Goal: Task Accomplishment & Management: Manage account settings

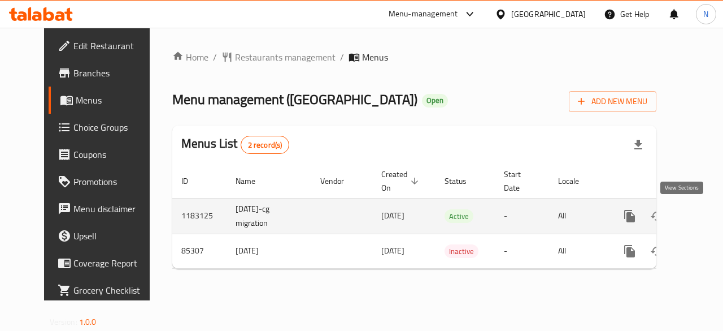
click at [705, 220] on icon "enhanced table" at bounding box center [712, 216] width 14 height 14
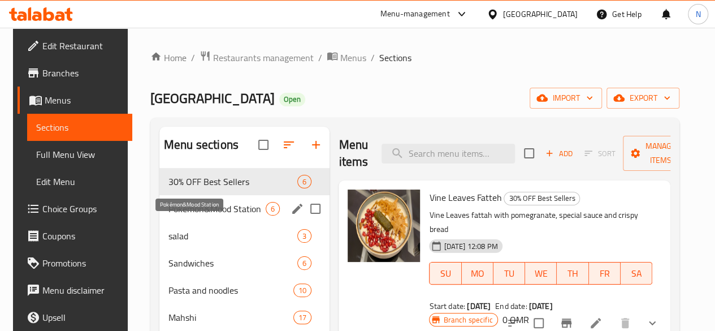
click at [182, 215] on span "Pokémon&Mood Station" at bounding box center [216, 209] width 97 height 14
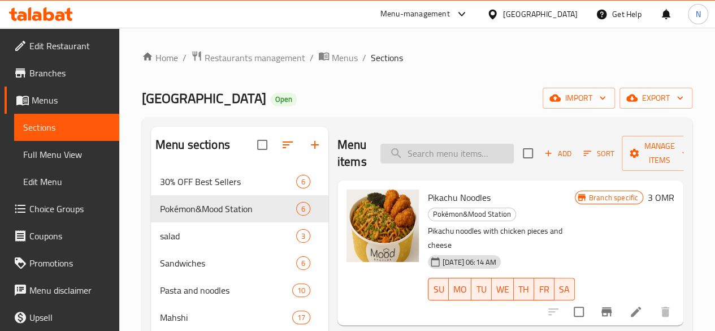
click at [432, 155] on input "search" at bounding box center [446, 154] width 133 height 20
type input "ح"
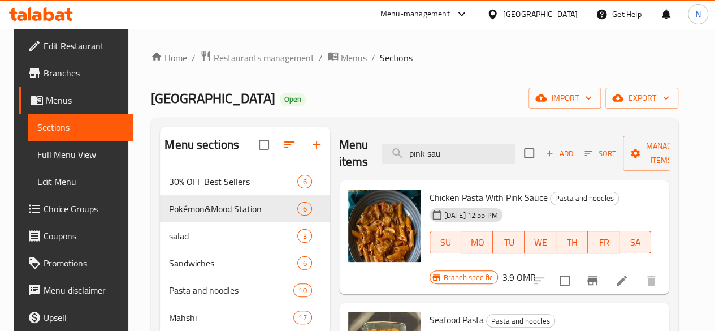
type input "pink sau"
click at [536, 269] on h6 "3.9 OMR" at bounding box center [518, 277] width 33 height 16
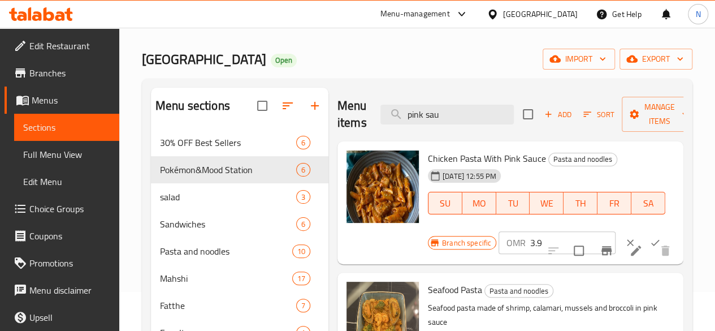
scroll to position [57, 0]
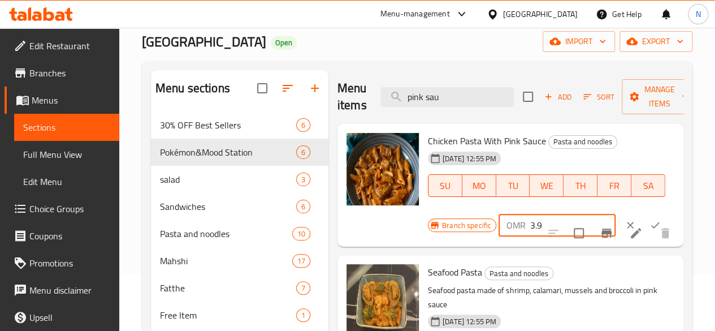
click at [530, 228] on input "3.9" at bounding box center [572, 225] width 85 height 23
paste input "5"
type input "3.95"
click at [649, 221] on icon "ok" at bounding box center [654, 224] width 11 height 11
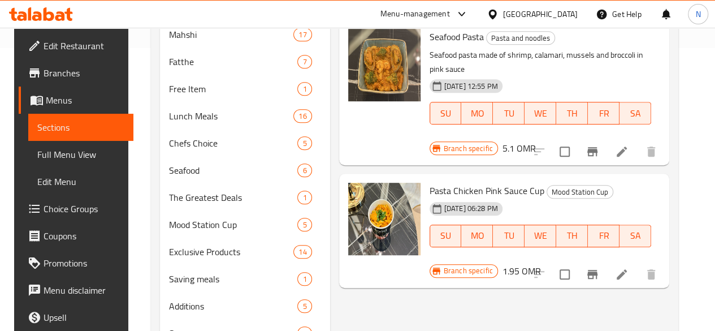
scroll to position [0, 0]
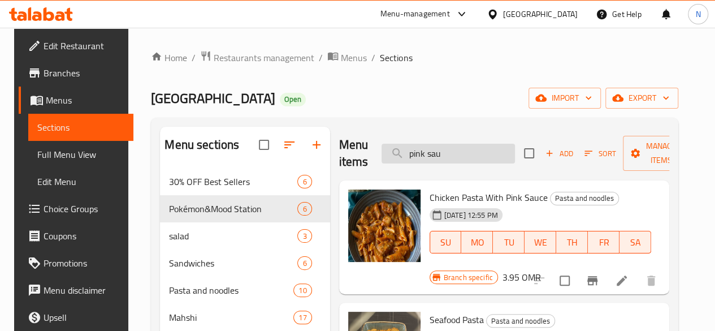
click at [414, 157] on input "pink sau" at bounding box center [447, 154] width 133 height 20
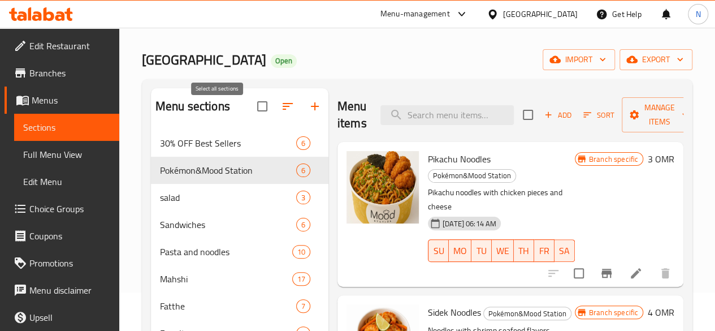
scroll to position [57, 0]
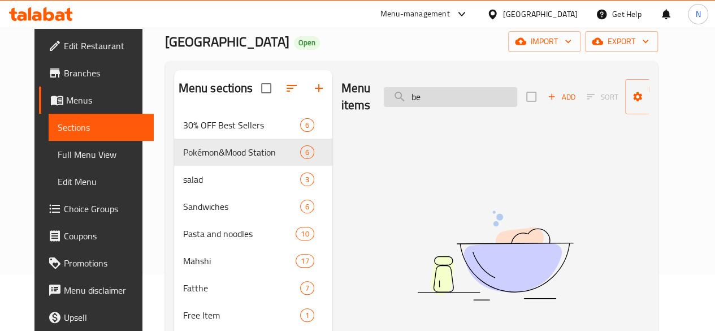
type input "b"
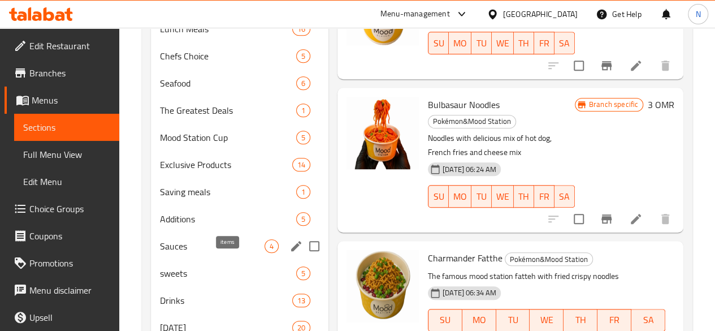
scroll to position [396, 0]
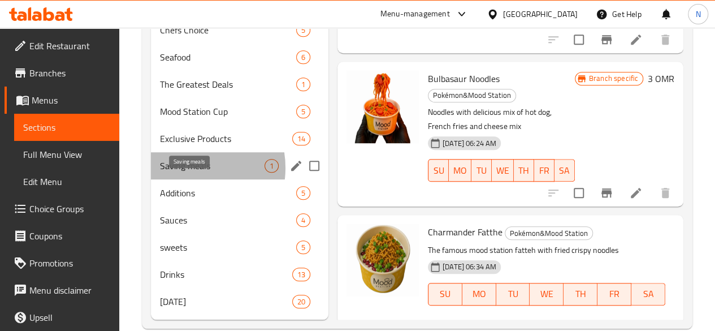
click at [187, 172] on span "Saving meals" at bounding box center [212, 166] width 105 height 14
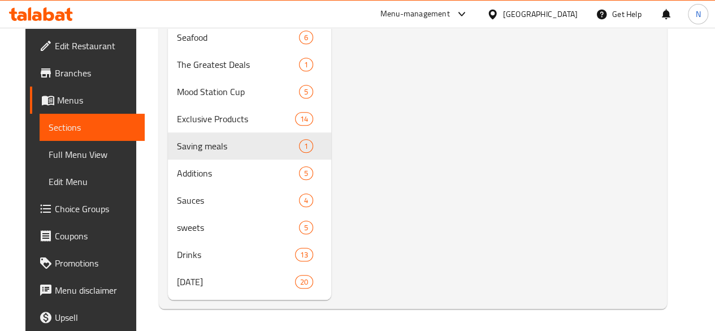
scroll to position [432, 0]
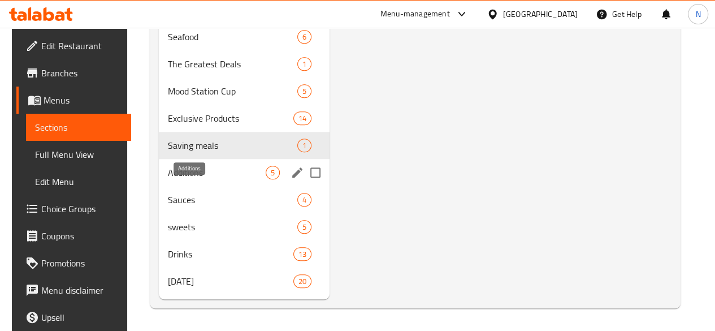
click at [205, 175] on span "Additions" at bounding box center [217, 173] width 98 height 14
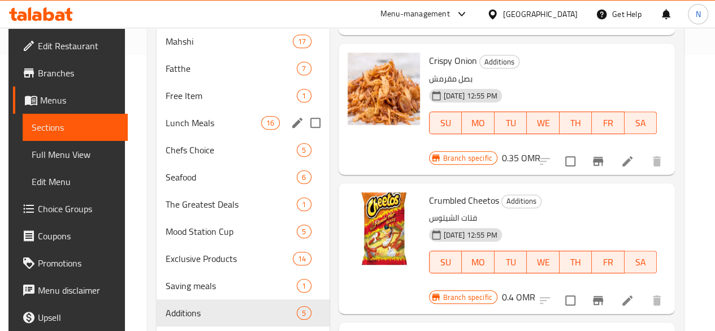
scroll to position [206, 0]
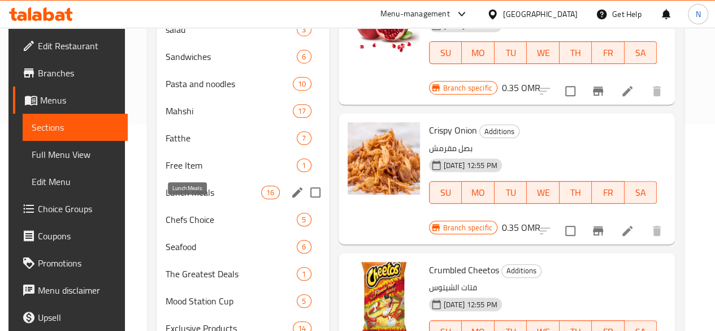
click at [186, 199] on span "Lunch Meals" at bounding box center [214, 192] width 96 height 14
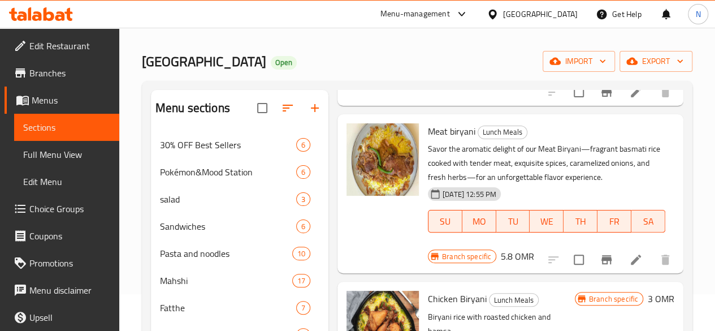
scroll to position [1017, 0]
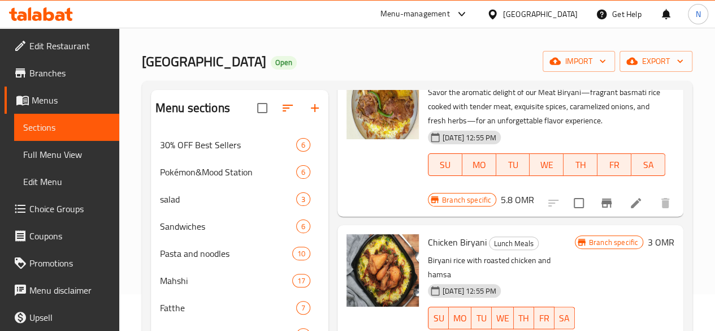
click at [648, 234] on h6 "3 OMR" at bounding box center [661, 242] width 27 height 16
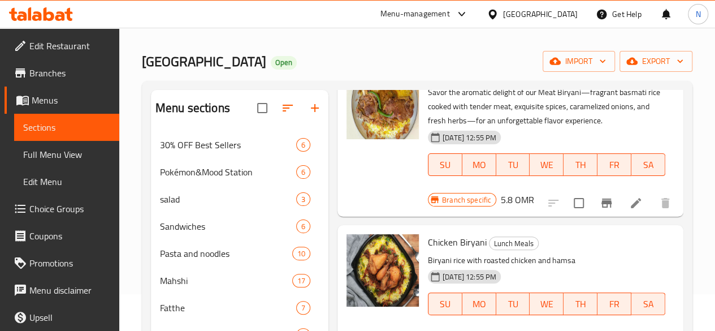
paste input ".95"
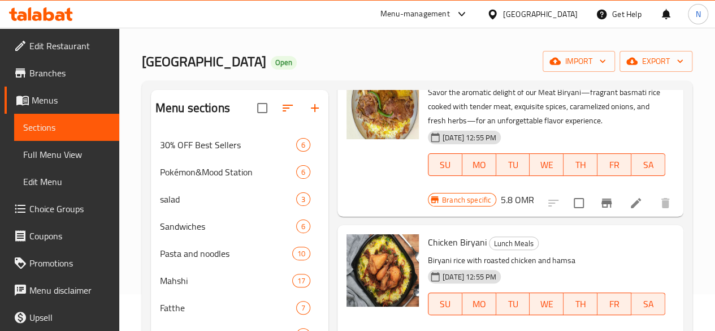
type input "3.95"
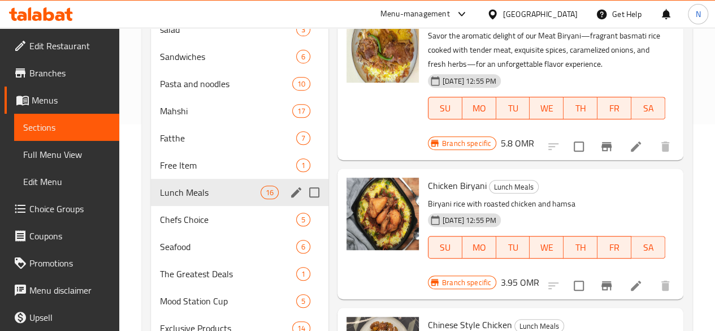
scroll to position [263, 0]
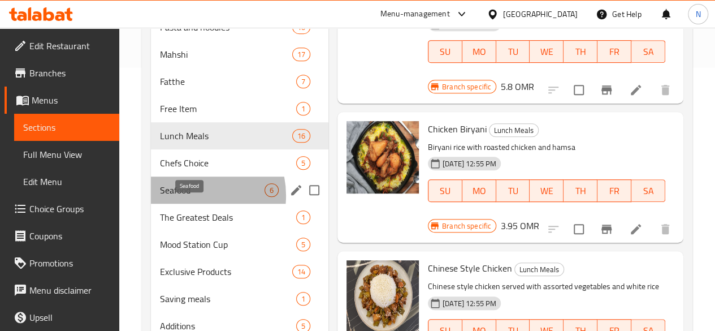
click at [189, 197] on span "Seafood" at bounding box center [212, 190] width 105 height 14
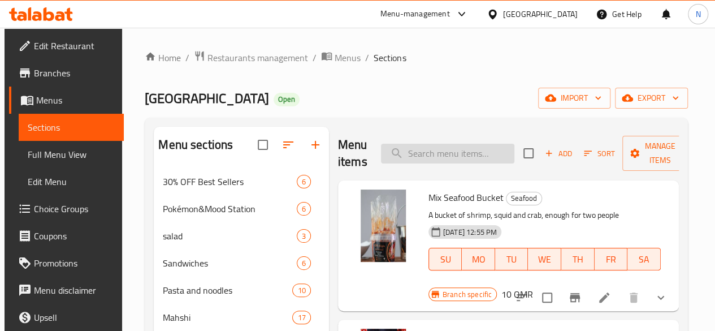
click at [383, 153] on input "search" at bounding box center [447, 154] width 133 height 20
paste input "[PERSON_NAME]"
type input "[PERSON_NAME]"
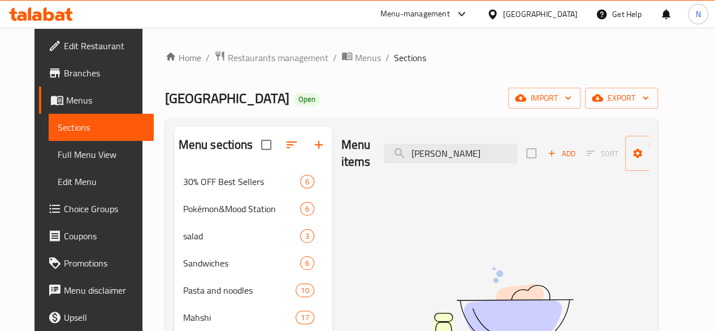
drag, startPoint x: 448, startPoint y: 155, endPoint x: 358, endPoint y: 155, distance: 89.8
click at [358, 155] on div "Menu items المحار التركي Add Sort Manage items" at bounding box center [494, 154] width 307 height 54
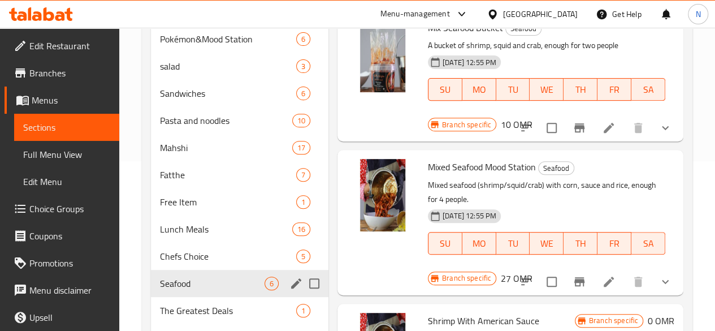
scroll to position [226, 0]
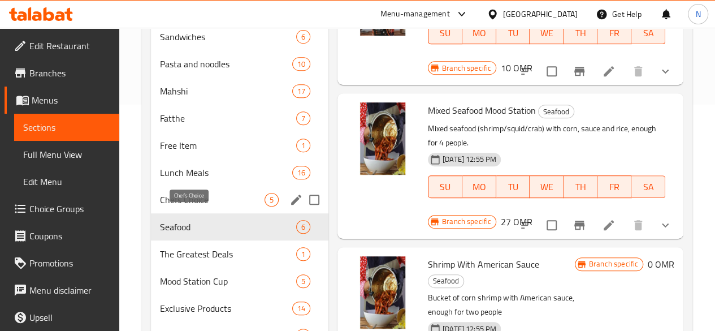
click at [193, 206] on span "Chefs Choice" at bounding box center [212, 200] width 105 height 14
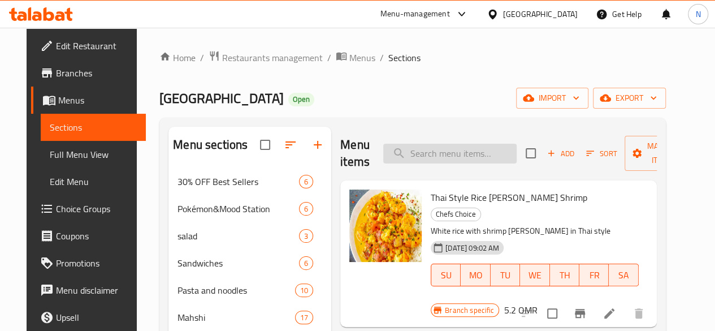
click at [383, 156] on input "search" at bounding box center [449, 154] width 133 height 20
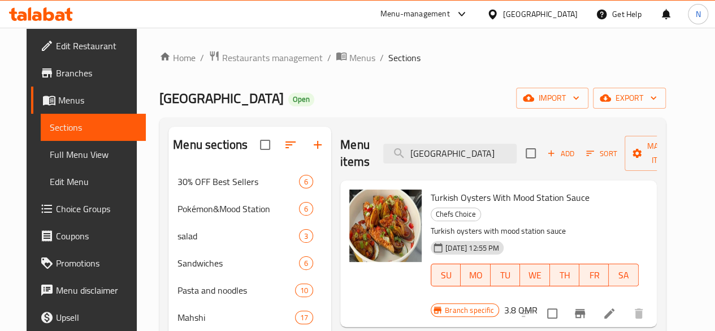
type input "[GEOGRAPHIC_DATA]"
click at [537, 302] on h6 "3.8 OMR" at bounding box center [519, 310] width 33 height 16
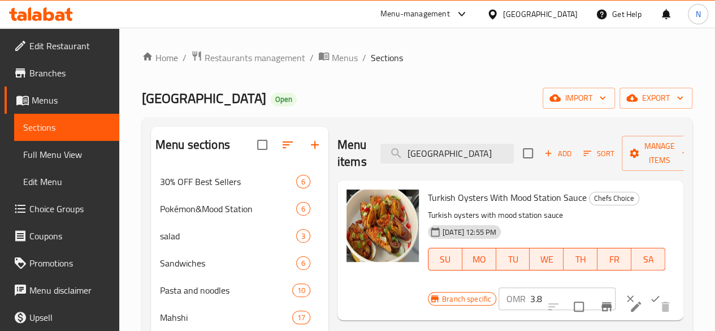
click at [645, 198] on h6 "Turkish Oysters With Mood Station Sauce Chefs Choice" at bounding box center [546, 197] width 237 height 16
click at [530, 297] on input "3.8" at bounding box center [572, 298] width 85 height 23
paste input "number"
paste input "4.35"
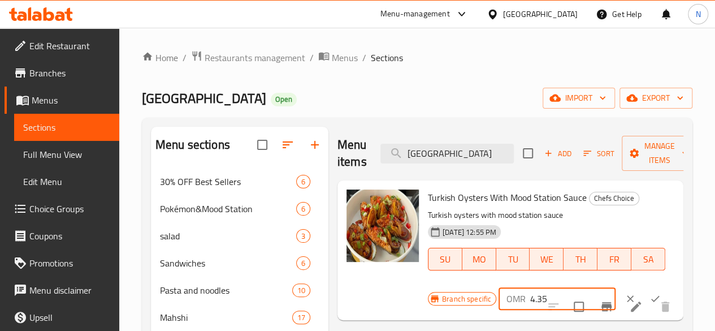
type input "4.35"
click at [649, 297] on icon "ok" at bounding box center [654, 298] width 11 height 11
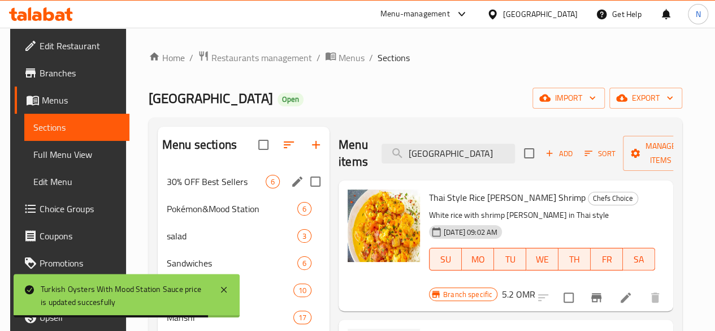
scroll to position [113, 0]
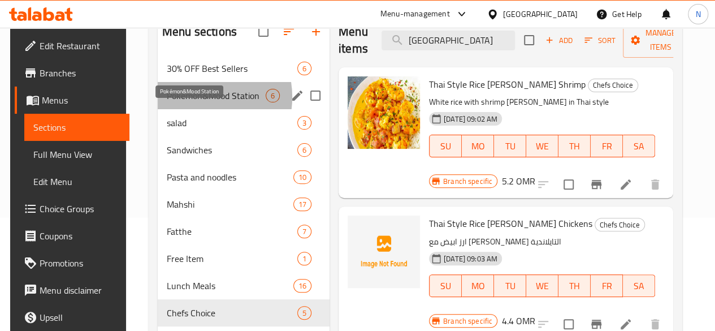
click at [192, 102] on span "Pokémon&Mood Station" at bounding box center [216, 96] width 99 height 14
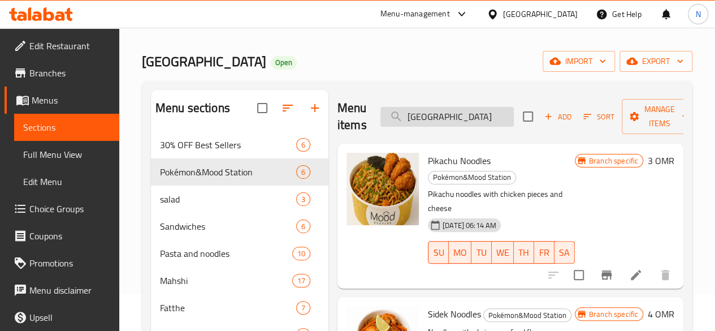
click at [417, 112] on input "[GEOGRAPHIC_DATA]" at bounding box center [446, 117] width 133 height 20
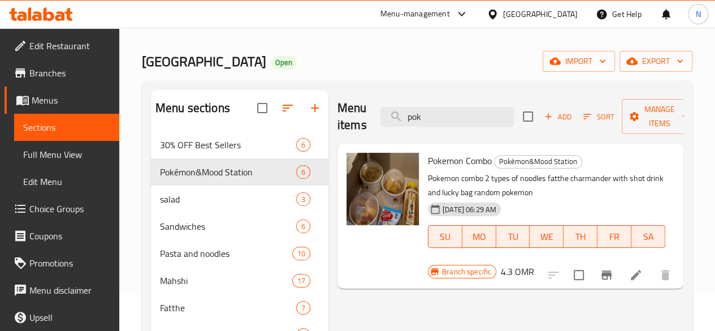
type input "pok"
click at [534, 263] on h6 "4.3 OMR" at bounding box center [517, 271] width 33 height 16
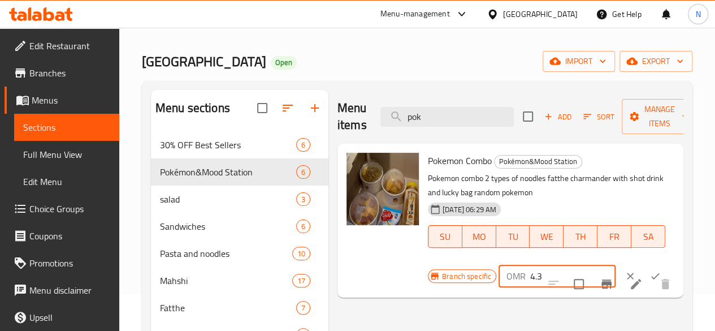
click at [530, 277] on input "4.3" at bounding box center [572, 275] width 85 height 23
paste input "95"
type input "4.95"
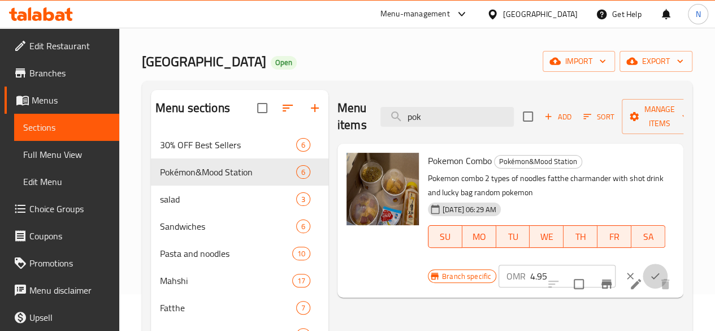
click at [649, 276] on icon "ok" at bounding box center [654, 275] width 11 height 11
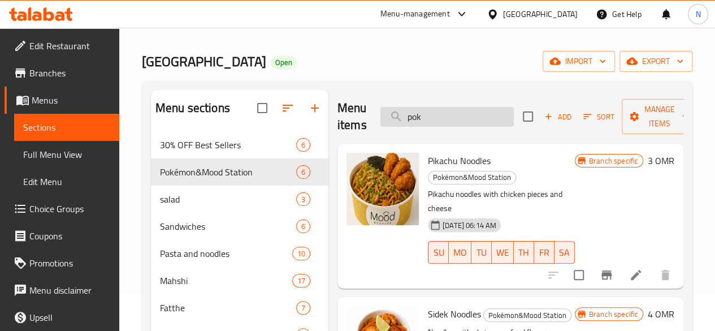
click at [405, 119] on input "pok" at bounding box center [446, 117] width 133 height 20
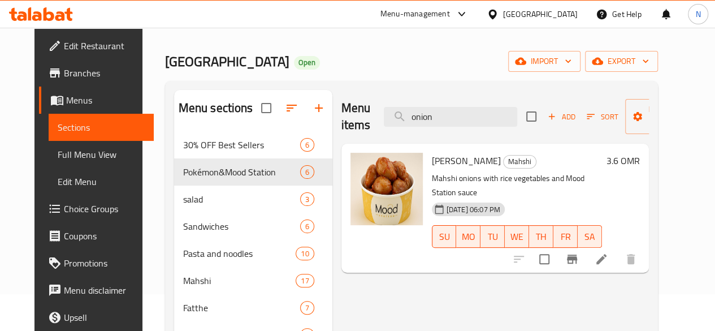
type input "onion"
click at [640, 156] on h6 "3.6 OMR" at bounding box center [622, 161] width 33 height 16
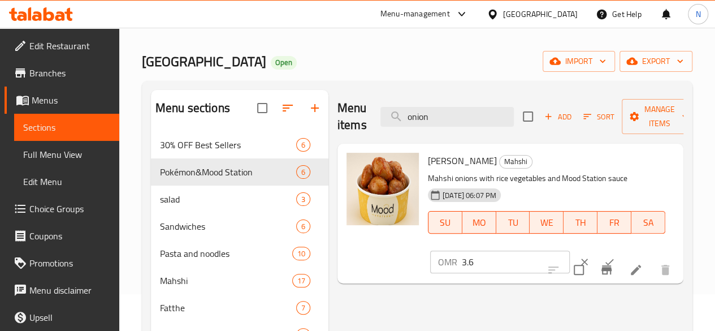
click at [462, 263] on input "3.6" at bounding box center [516, 261] width 108 height 23
paste input "4.35"
type input "4.35"
click at [603, 262] on icon "ok" at bounding box center [608, 261] width 11 height 11
